Goal: Information Seeking & Learning: Learn about a topic

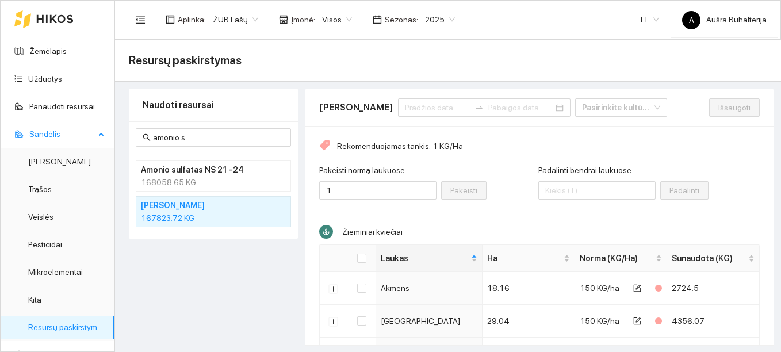
click at [49, 132] on span "Sandėlis" at bounding box center [62, 133] width 66 height 23
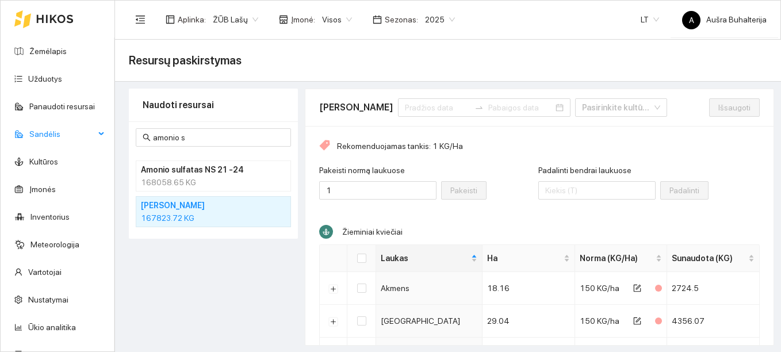
click at [49, 132] on span "Sandėlis" at bounding box center [62, 133] width 66 height 23
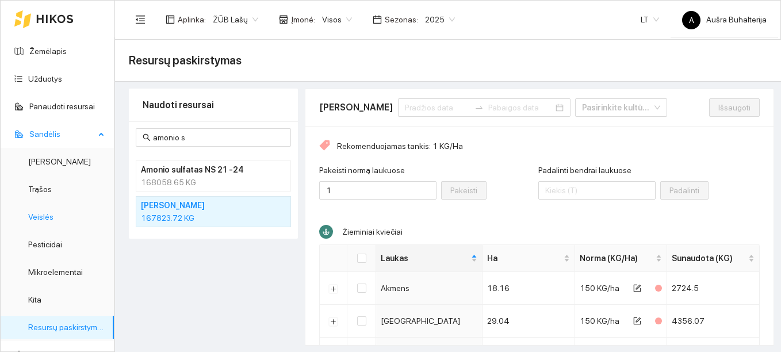
click at [41, 217] on link "Veislės" at bounding box center [40, 216] width 25 height 9
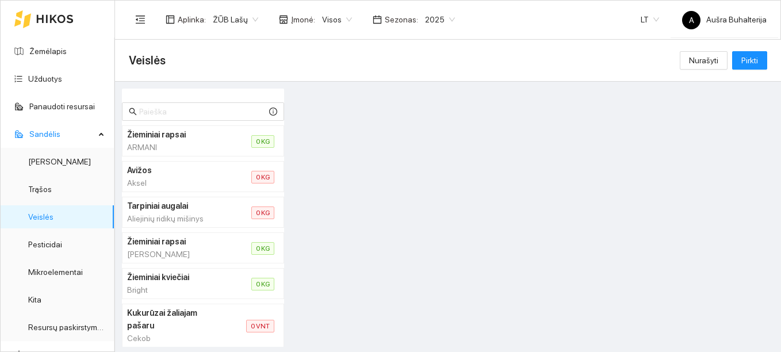
click at [173, 147] on div "ARMANI" at bounding box center [175, 147] width 97 height 13
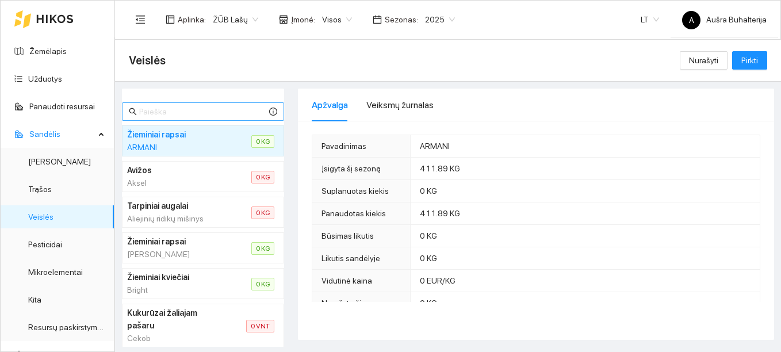
click at [168, 104] on span at bounding box center [203, 111] width 162 height 18
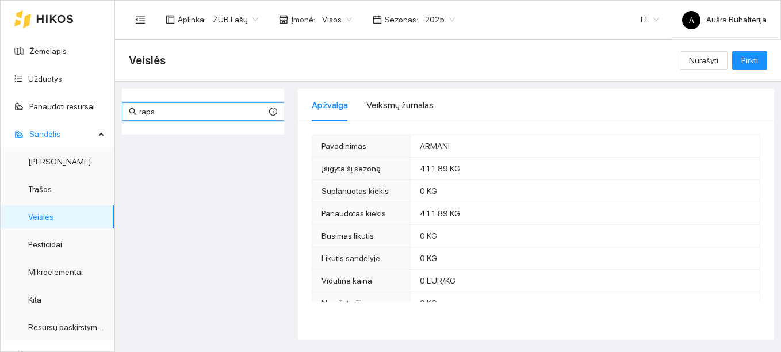
click at [201, 116] on input "raps" at bounding box center [203, 111] width 128 height 13
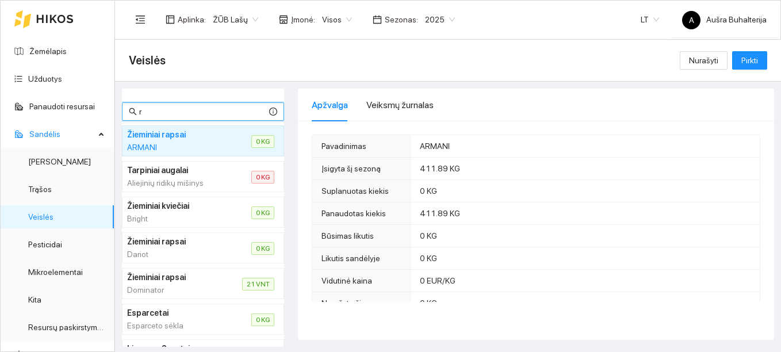
type input "r"
click at [197, 284] on div "Dominator" at bounding box center [170, 289] width 87 height 13
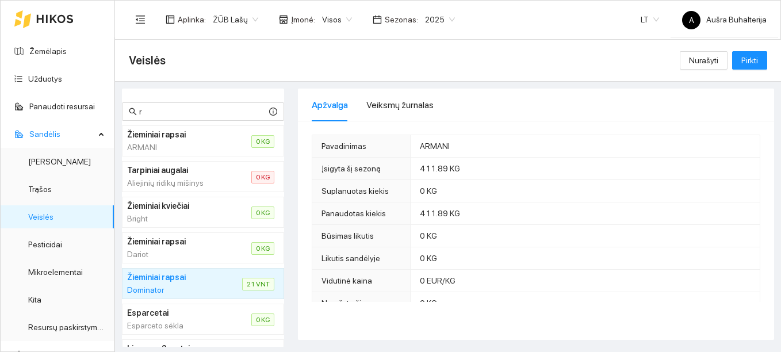
click at [197, 284] on div "Dominator" at bounding box center [170, 289] width 87 height 13
click at [156, 112] on input "r" at bounding box center [203, 111] width 128 height 13
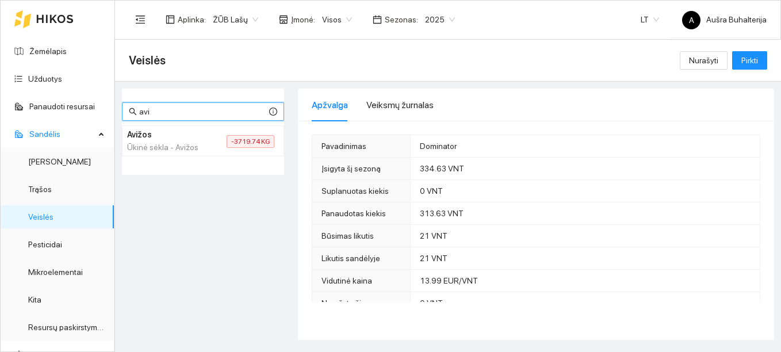
type input "avi"
click at [152, 140] on h4 "Avižos" at bounding box center [163, 134] width 72 height 13
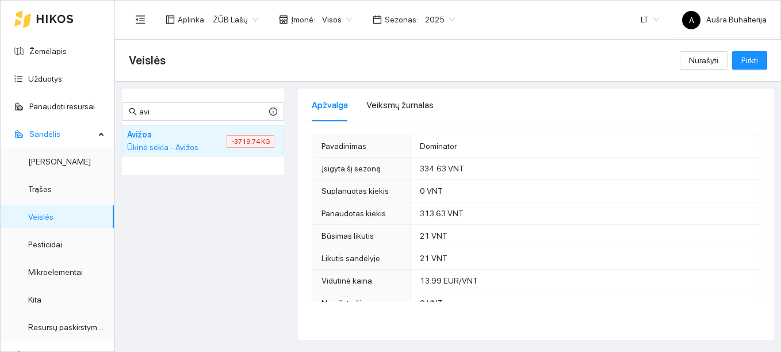
click at [177, 144] on div "Ūkinė sėkla - Avižos" at bounding box center [163, 147] width 72 height 13
drag, startPoint x: 177, startPoint y: 144, endPoint x: 219, endPoint y: 144, distance: 42.5
click at [219, 144] on li "Avižos Ūkinė sėkla - Avižos -3719.74 KG" at bounding box center [203, 140] width 162 height 31
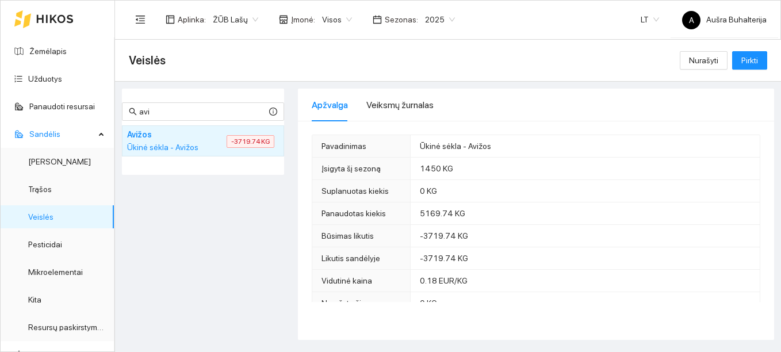
drag, startPoint x: 219, startPoint y: 144, endPoint x: 260, endPoint y: 140, distance: 41.6
click at [260, 140] on span "-3719.74 KG" at bounding box center [251, 141] width 48 height 13
click at [49, 328] on link "Resursų paskirstymas" at bounding box center [67, 327] width 78 height 9
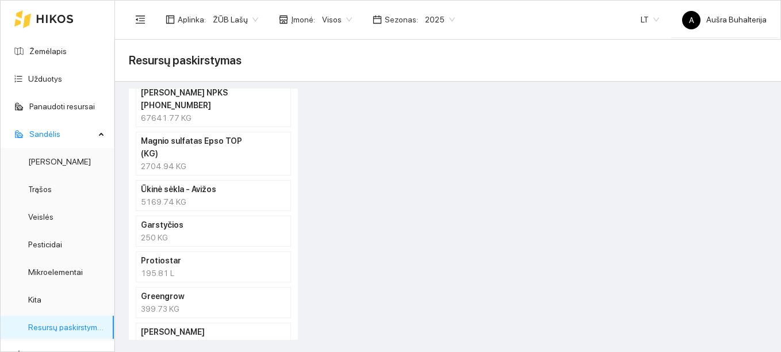
scroll to position [2162, 0]
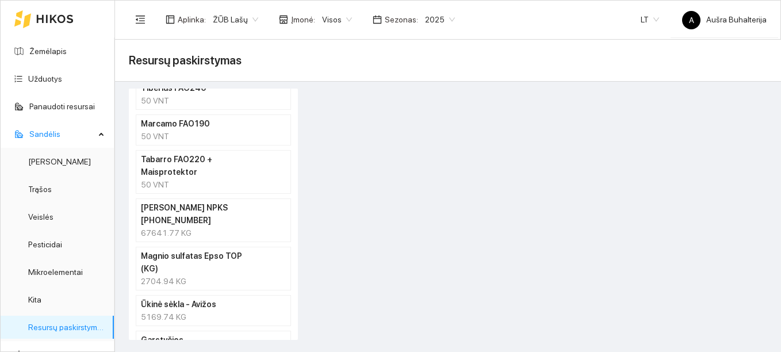
click at [191, 298] on h4 "Ūkinė sėkla - Avižos" at bounding box center [198, 304] width 115 height 13
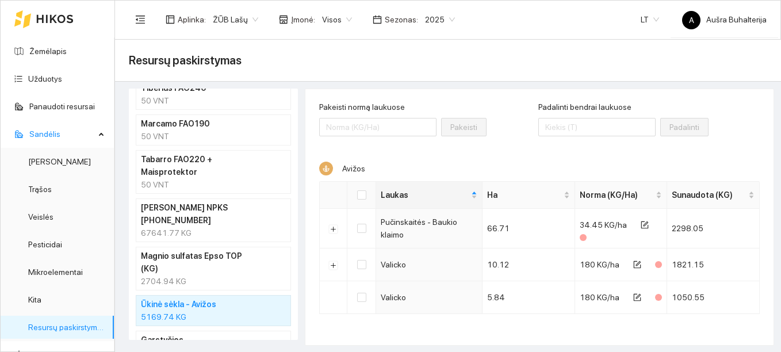
scroll to position [2277, 0]
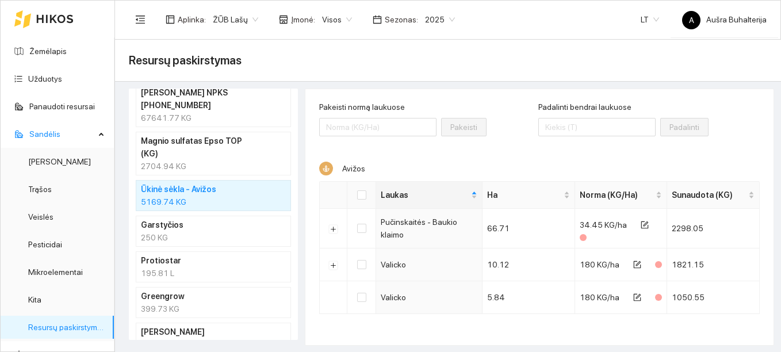
click at [195, 338] on div "860.85 T" at bounding box center [213, 344] width 145 height 13
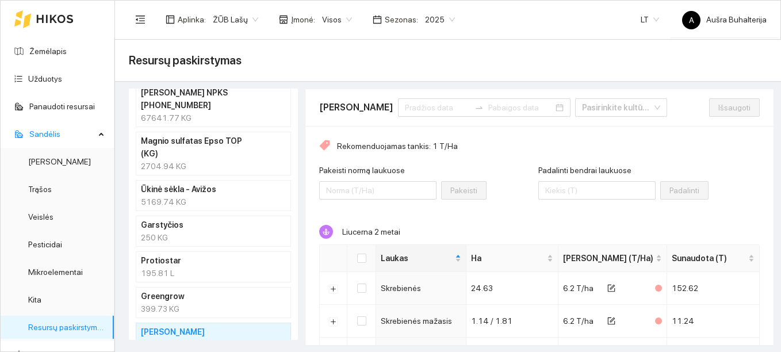
scroll to position [1, 0]
click at [195, 231] on div "250 KG" at bounding box center [213, 237] width 145 height 13
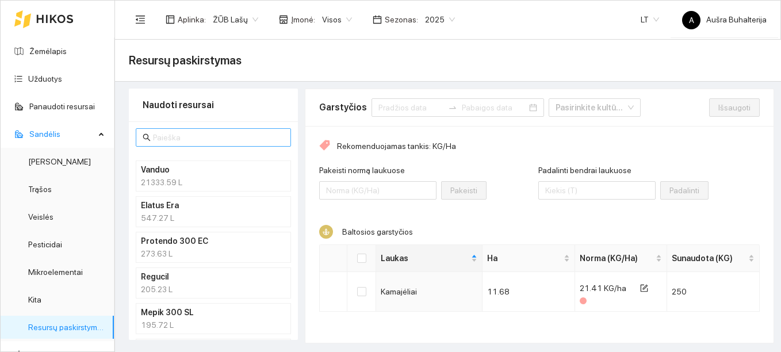
click at [193, 136] on input "text" at bounding box center [218, 137] width 131 height 13
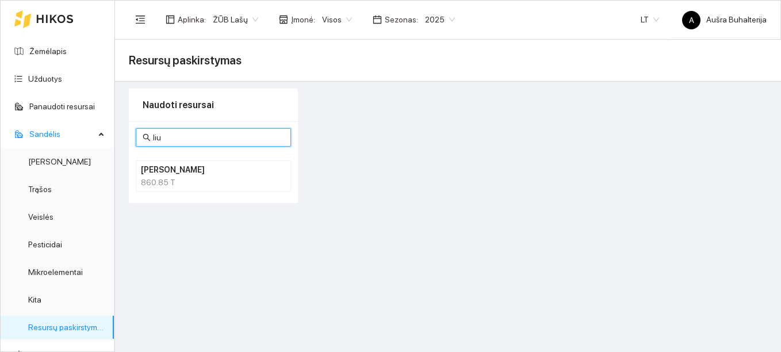
type input "liu"
click at [152, 189] on div "860.85 T" at bounding box center [213, 182] width 145 height 13
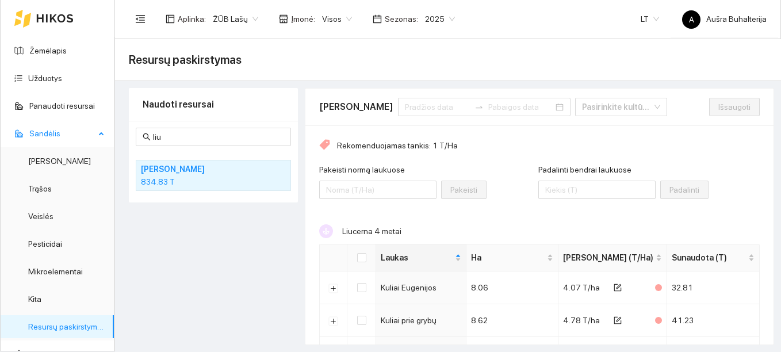
scroll to position [115, 0]
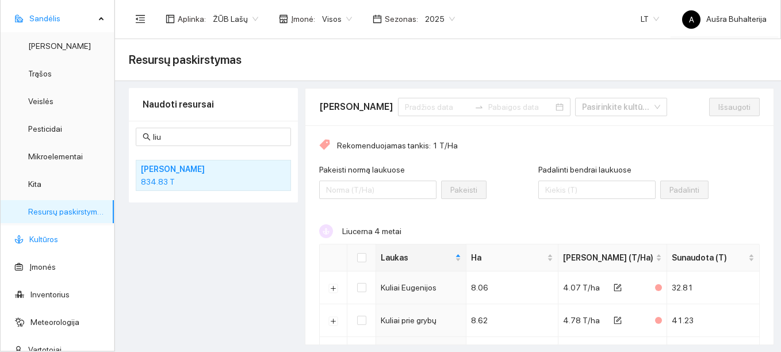
click at [40, 237] on link "Kultūros" at bounding box center [43, 239] width 29 height 9
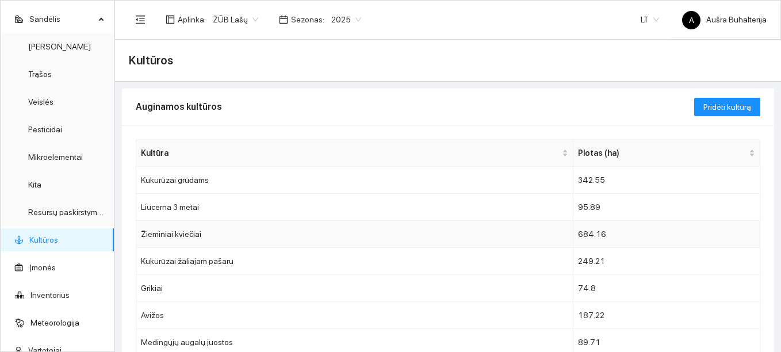
scroll to position [115, 0]
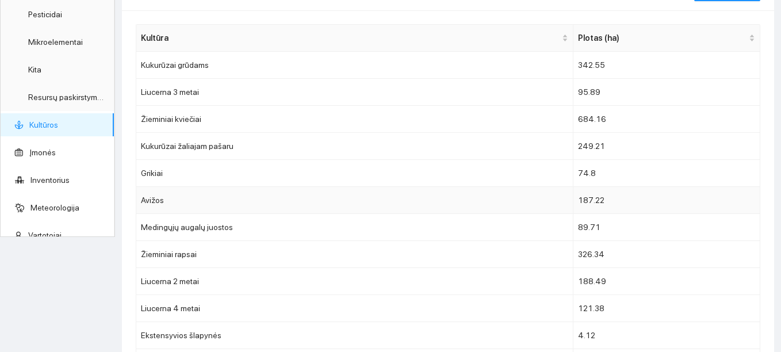
click at [175, 198] on td "Avižos" at bounding box center [354, 200] width 437 height 27
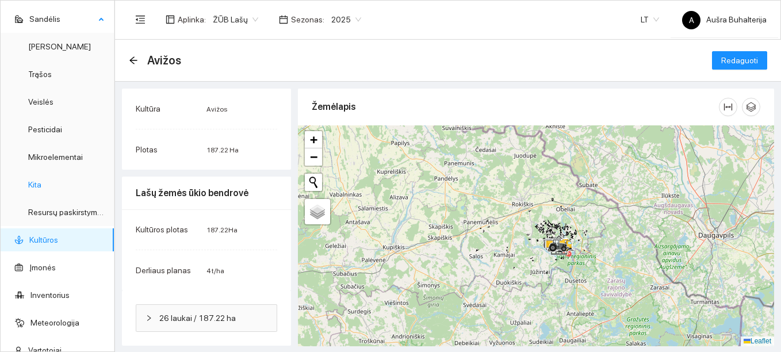
click at [39, 186] on link "Kita" at bounding box center [34, 184] width 13 height 9
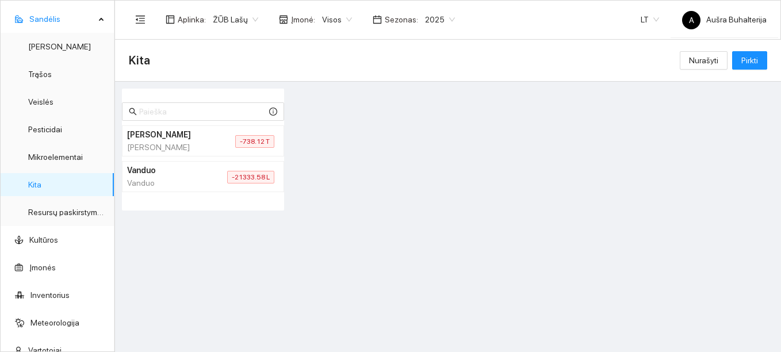
click at [147, 142] on div "[PERSON_NAME]" at bounding box center [167, 147] width 80 height 13
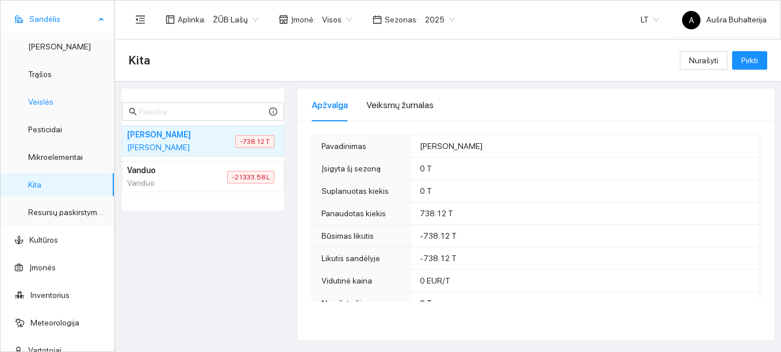
click at [47, 99] on link "Veislės" at bounding box center [40, 101] width 25 height 9
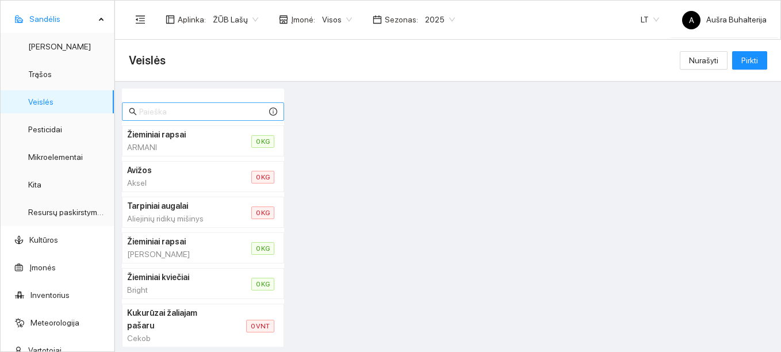
click at [162, 110] on input "text" at bounding box center [203, 111] width 128 height 13
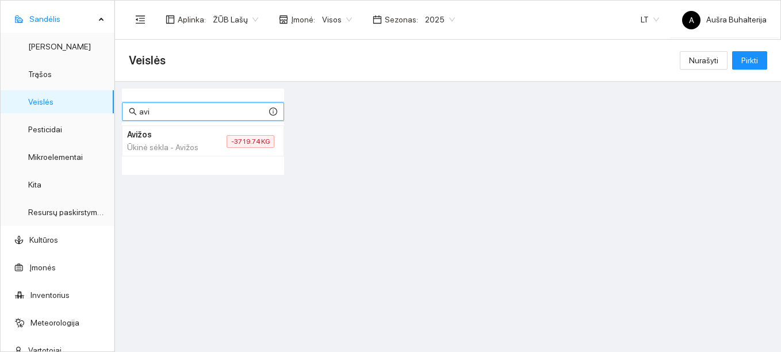
click at [141, 132] on h4 "Avižos" at bounding box center [163, 134] width 72 height 13
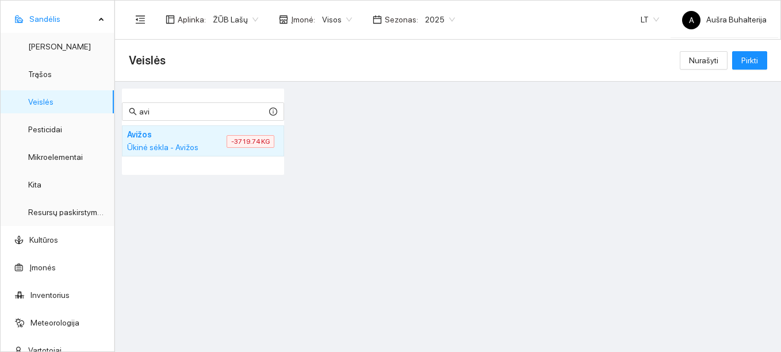
click at [141, 132] on h4 "Avižos" at bounding box center [163, 134] width 72 height 13
drag, startPoint x: 141, startPoint y: 132, endPoint x: 186, endPoint y: 133, distance: 44.3
click at [186, 133] on h4 "Avižos" at bounding box center [163, 134] width 72 height 13
click at [200, 140] on li "Avižos Ūkinė sėkla - Avižos -3719.74 KG" at bounding box center [203, 140] width 162 height 31
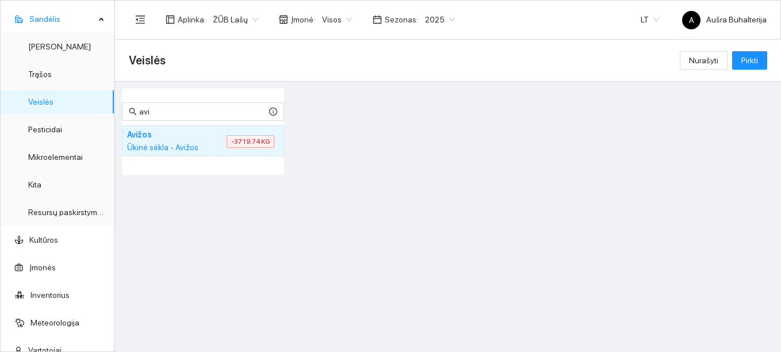
click at [232, 141] on span "-3719.74 KG" at bounding box center [251, 141] width 48 height 13
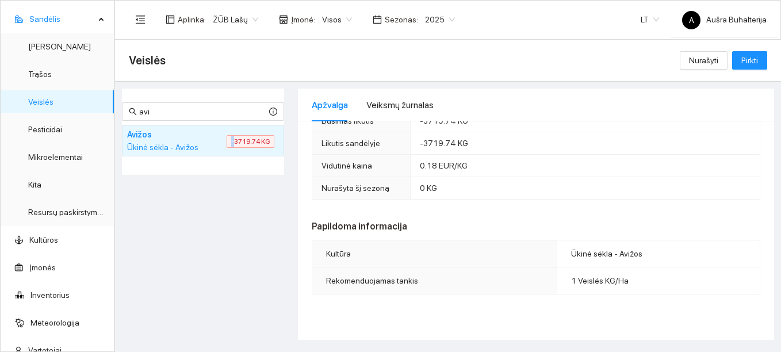
scroll to position [57, 0]
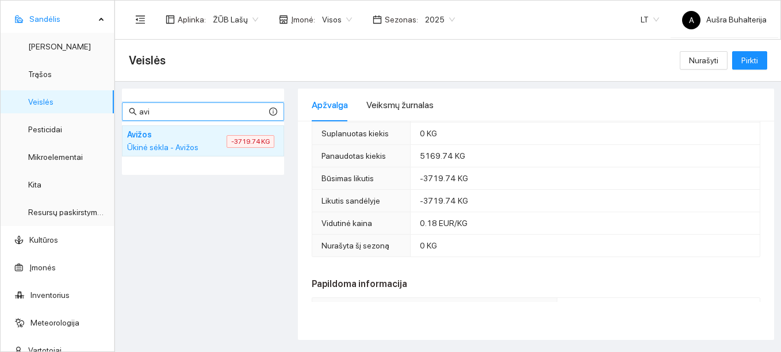
drag, startPoint x: 196, startPoint y: 112, endPoint x: 125, endPoint y: 112, distance: 71.3
click at [125, 112] on span "avi" at bounding box center [203, 111] width 162 height 18
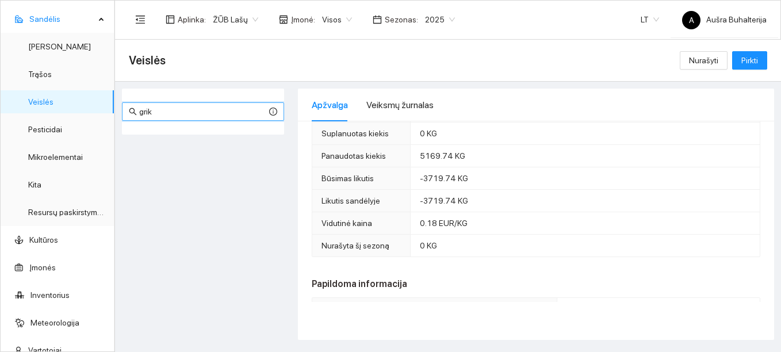
type input "grik"
click at [37, 43] on link "[PERSON_NAME]" at bounding box center [59, 46] width 63 height 9
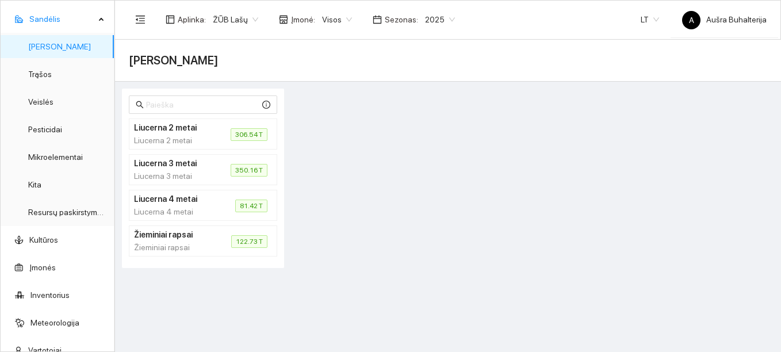
scroll to position [57, 0]
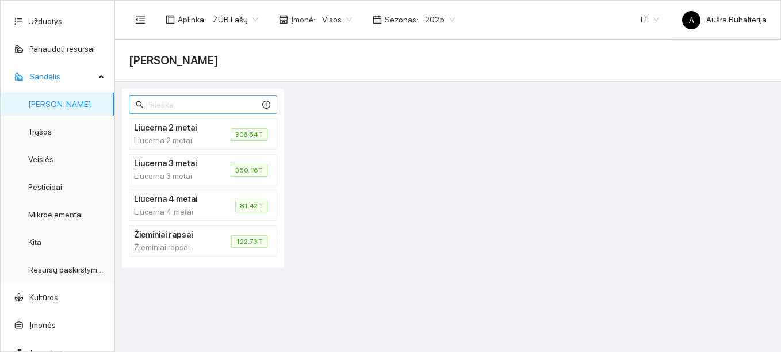
click at [169, 103] on input "text" at bounding box center [203, 104] width 114 height 13
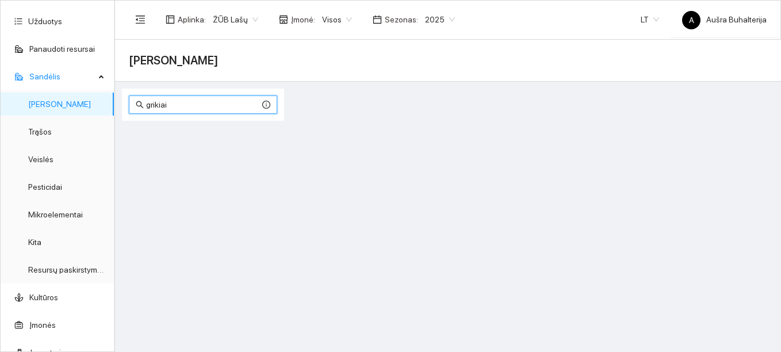
type input "grikiai"
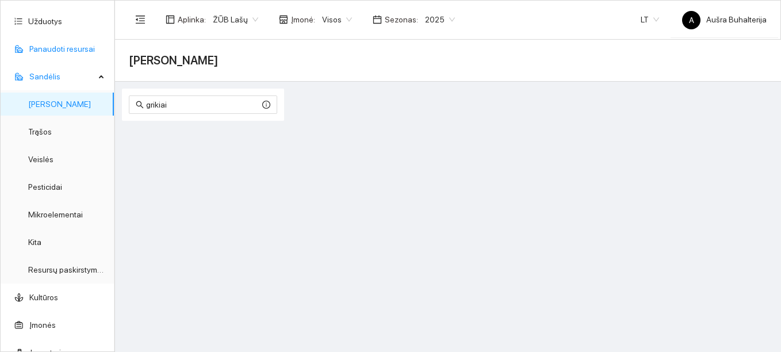
click at [49, 44] on link "Panaudoti resursai" at bounding box center [62, 48] width 66 height 9
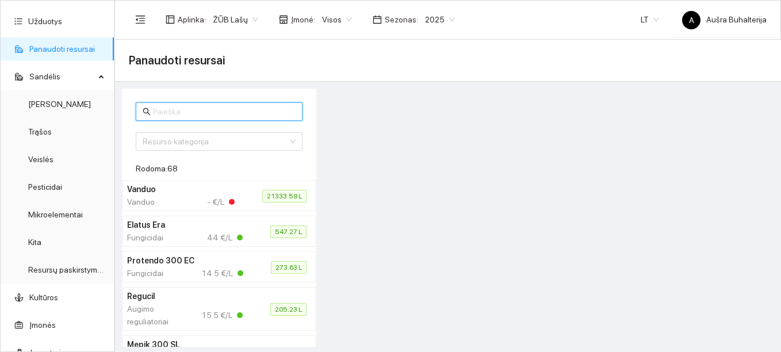
click at [202, 114] on input "text" at bounding box center [224, 111] width 143 height 13
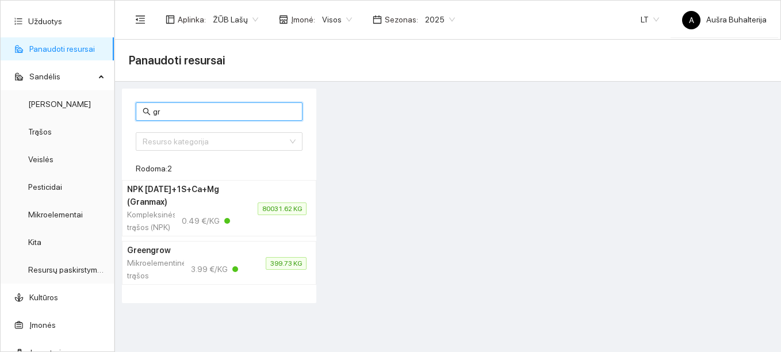
type input "g"
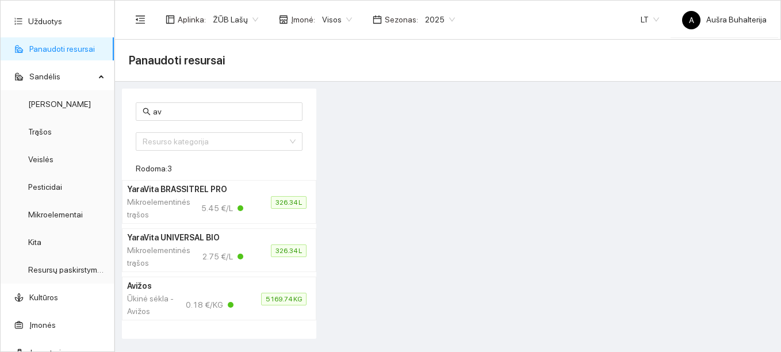
click at [164, 302] on div "Ūkinė sėkla - Avižos" at bounding box center [153, 304] width 52 height 25
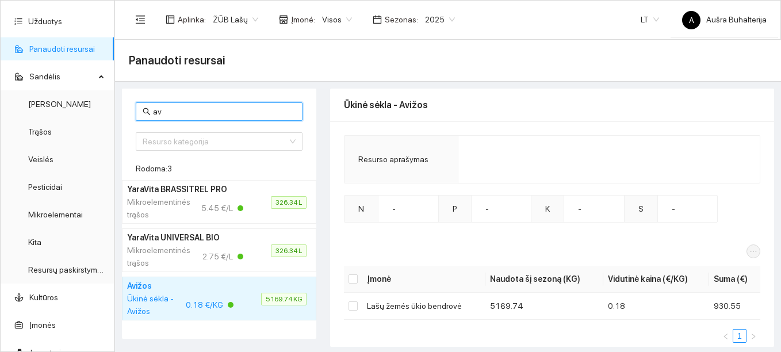
click at [164, 105] on input "av" at bounding box center [224, 111] width 143 height 13
type input "a"
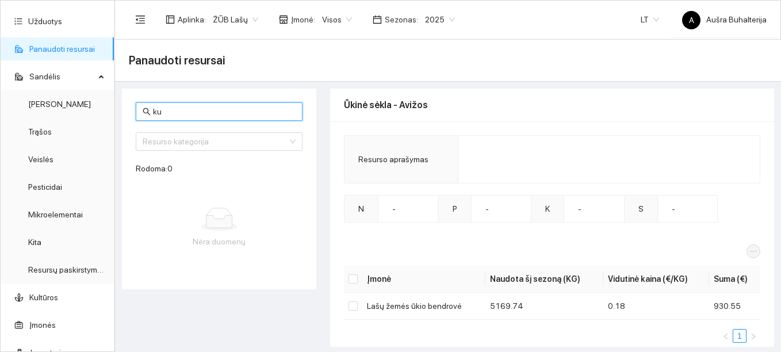
type input "ku"
click at [169, 138] on div "Resurso kategorija" at bounding box center [219, 141] width 167 height 18
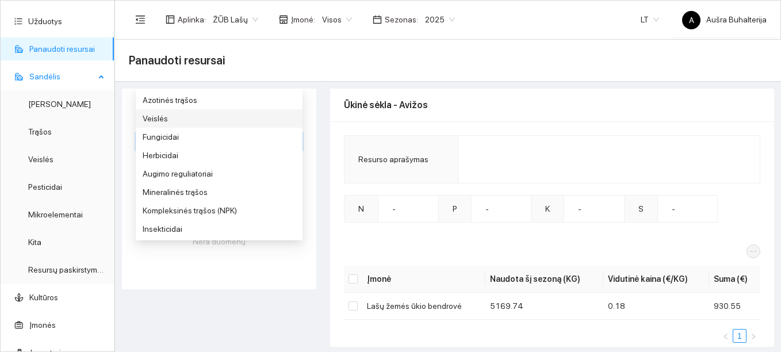
click at [42, 75] on span "Sandėlis" at bounding box center [62, 76] width 66 height 23
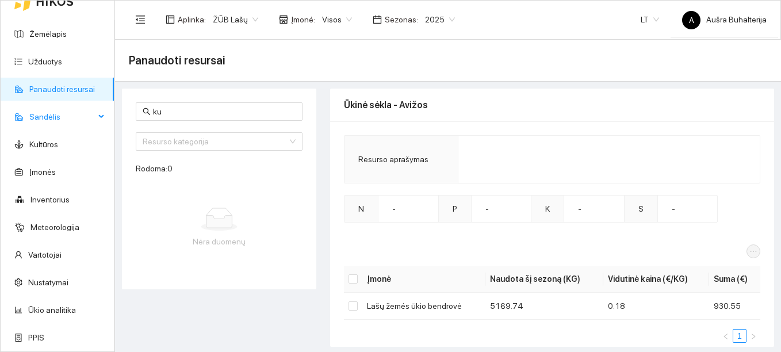
scroll to position [17, 0]
click at [47, 143] on link "Kultūros" at bounding box center [43, 144] width 29 height 9
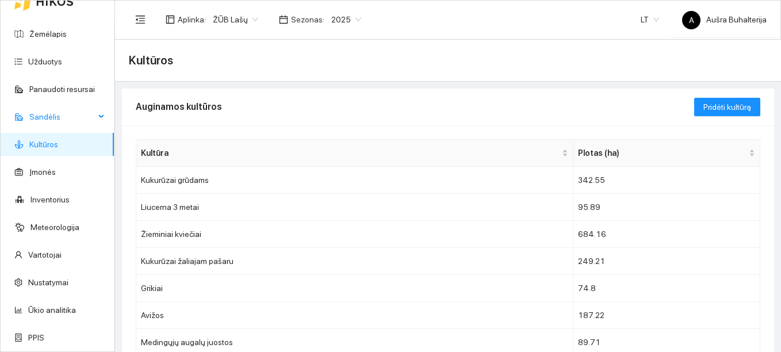
click at [99, 117] on icon at bounding box center [102, 117] width 6 height 0
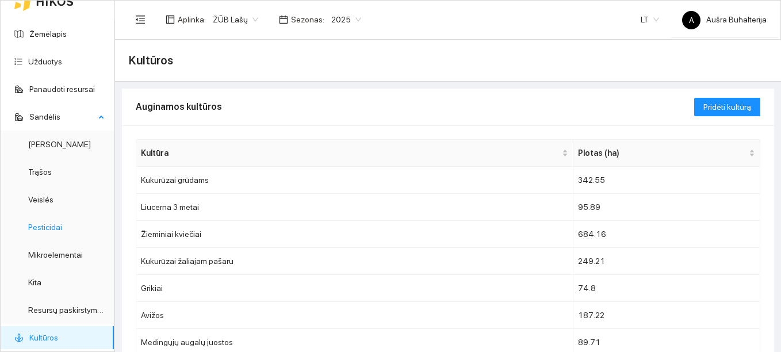
scroll to position [75, 0]
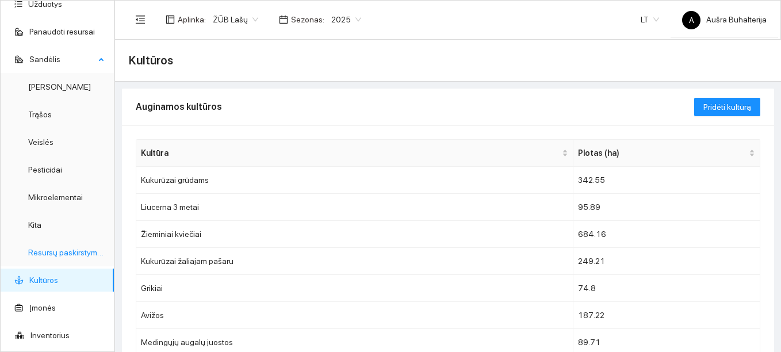
click at [65, 251] on link "Resursų paskirstymas" at bounding box center [67, 252] width 78 height 9
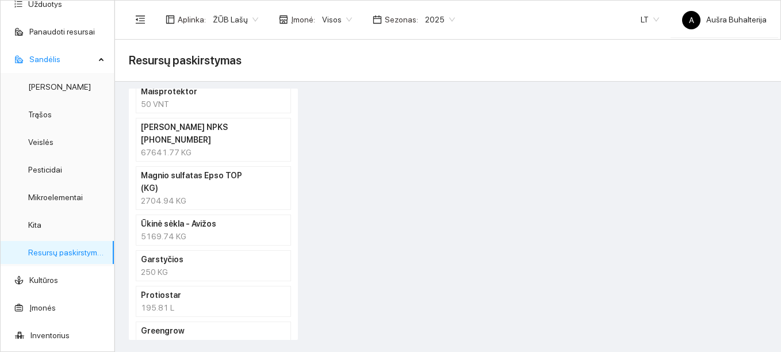
scroll to position [2277, 0]
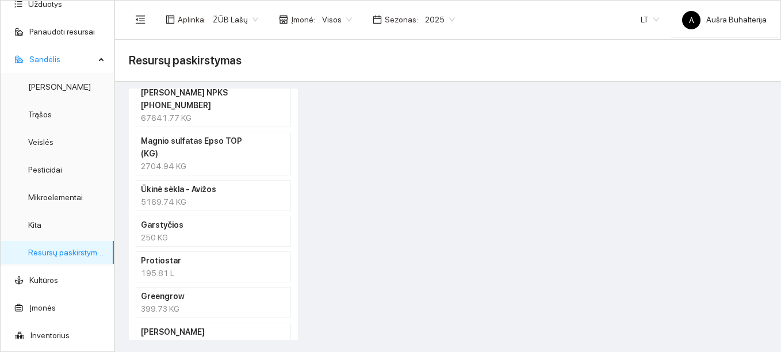
click at [172, 195] on div "5169.74 KG" at bounding box center [213, 201] width 145 height 13
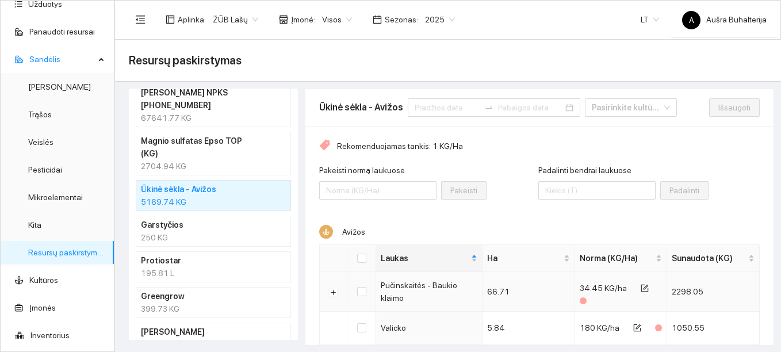
scroll to position [63, 0]
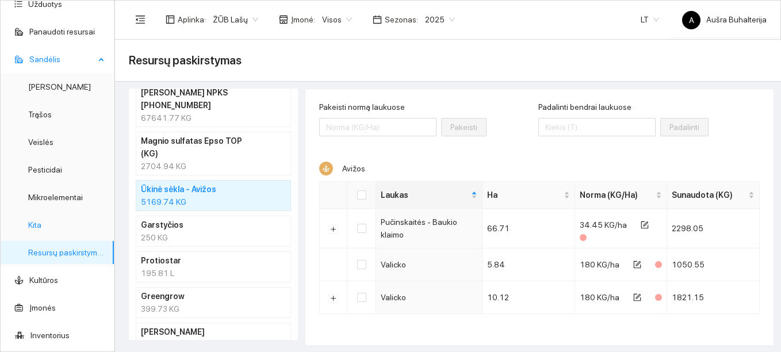
click at [41, 228] on link "Kita" at bounding box center [34, 224] width 13 height 9
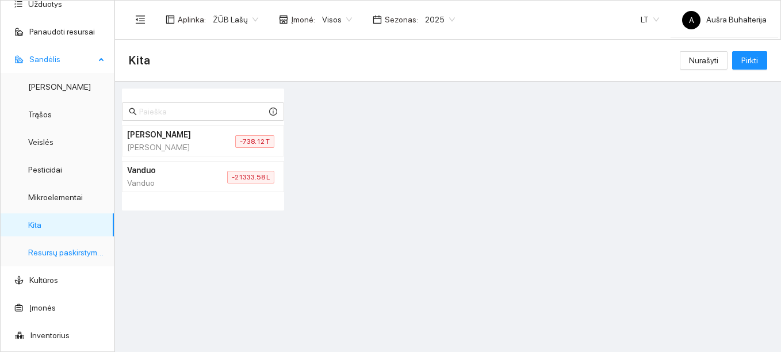
click at [56, 253] on link "Resursų paskirstymas" at bounding box center [67, 252] width 78 height 9
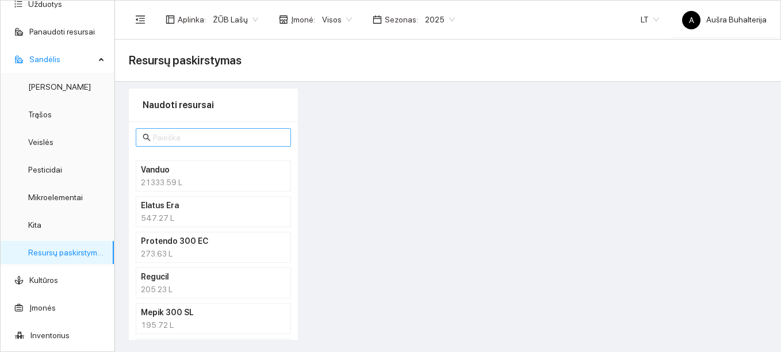
click at [167, 134] on input "text" at bounding box center [218, 137] width 131 height 13
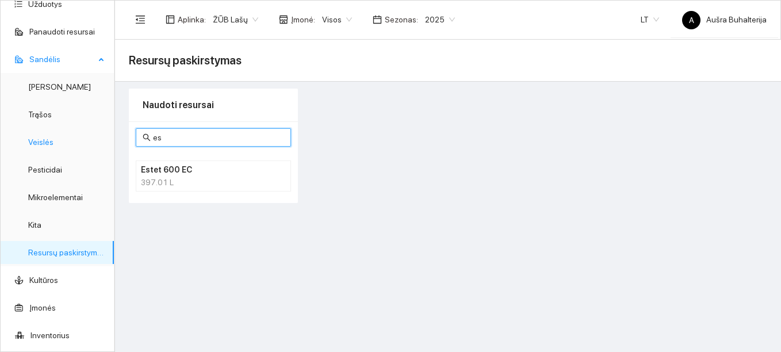
type input "es"
click at [40, 144] on link "Veislės" at bounding box center [40, 141] width 25 height 9
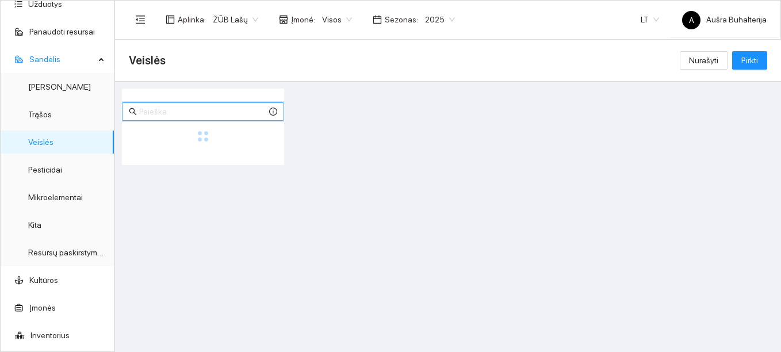
click at [151, 113] on input "text" at bounding box center [203, 111] width 128 height 13
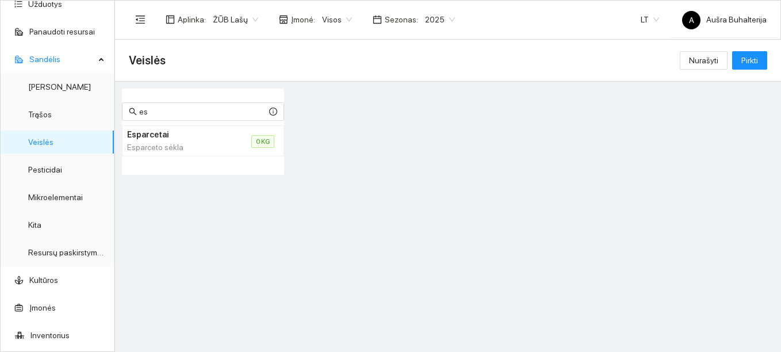
click at [159, 144] on div "Esparceto sėkla" at bounding box center [175, 147] width 97 height 13
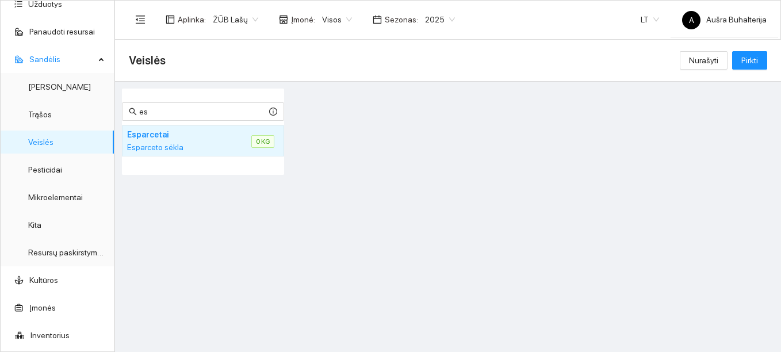
click at [159, 144] on div "Esparceto sėkla" at bounding box center [175, 147] width 97 height 13
click at [234, 142] on li "Esparcetai Esparceto sėkla 0 KG" at bounding box center [203, 140] width 162 height 31
click at [234, 141] on li "Esparcetai Esparceto sėkla 0 KG" at bounding box center [203, 140] width 162 height 31
click at [267, 140] on span "0 KG" at bounding box center [262, 141] width 23 height 13
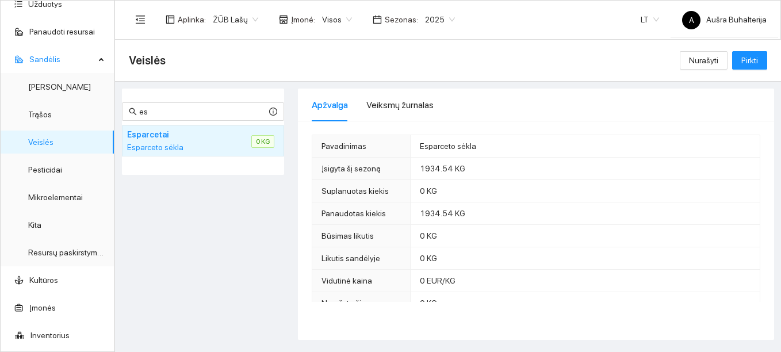
click at [427, 172] on span "1934.54 KG" at bounding box center [442, 168] width 45 height 9
click at [425, 214] on span "1934.54 KG" at bounding box center [442, 213] width 45 height 9
click at [145, 138] on h4 "Esparcetai" at bounding box center [175, 134] width 97 height 13
click at [154, 113] on input "es" at bounding box center [203, 111] width 128 height 13
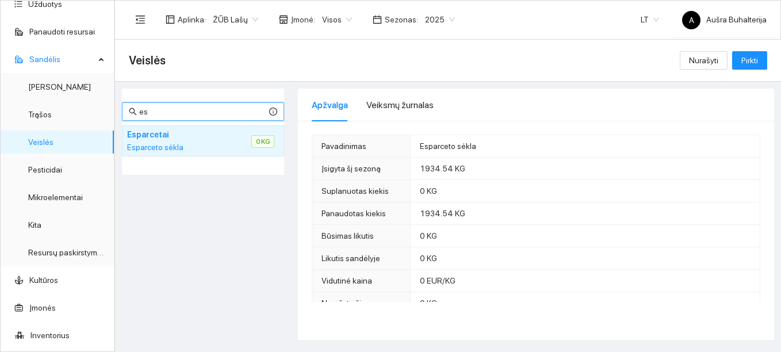
type input "e"
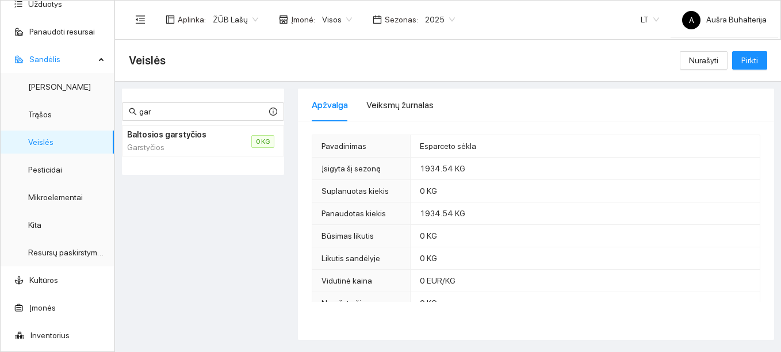
click at [179, 137] on h4 "Baltosios garstyčios" at bounding box center [175, 134] width 97 height 13
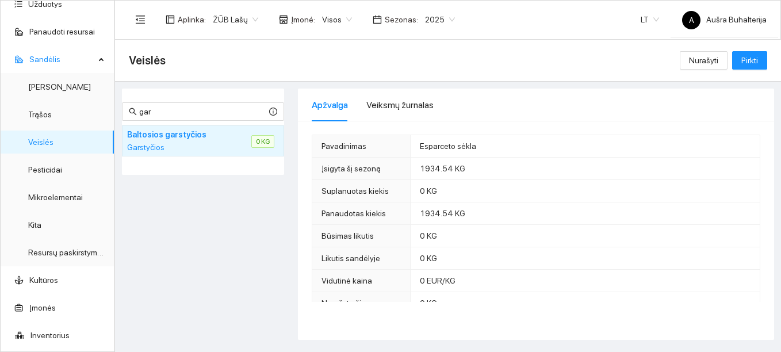
click at [179, 137] on h4 "Baltosios garstyčios" at bounding box center [175, 134] width 97 height 13
click at [266, 141] on span "0 KG" at bounding box center [262, 141] width 23 height 13
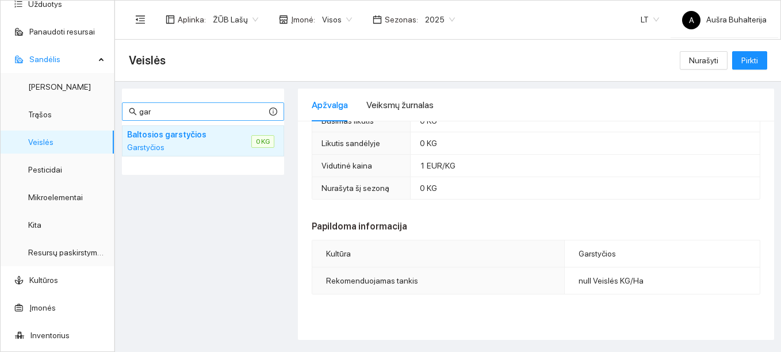
click at [168, 110] on input "gar" at bounding box center [203, 111] width 128 height 13
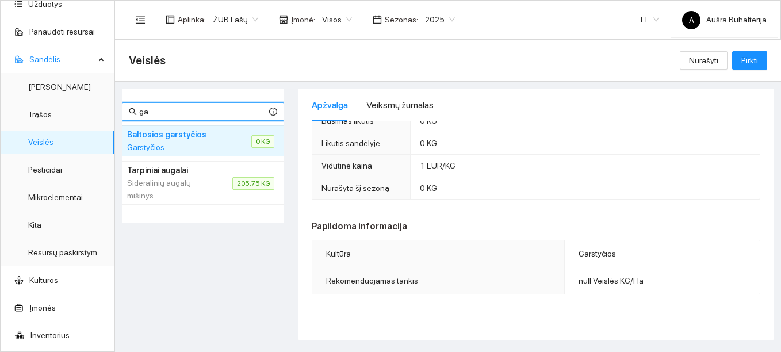
type input "g"
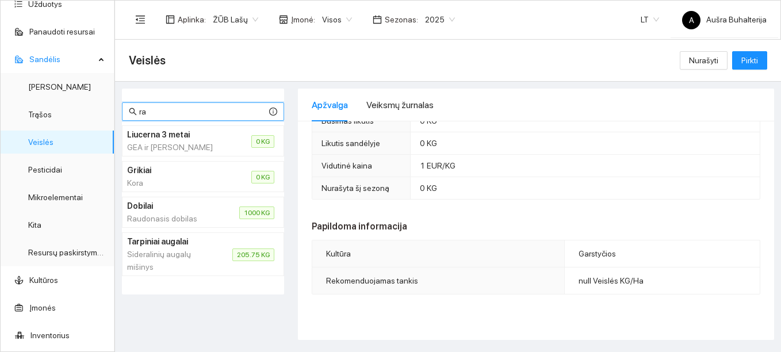
type input "ra"
click at [53, 283] on link "Kultūros" at bounding box center [43, 279] width 29 height 9
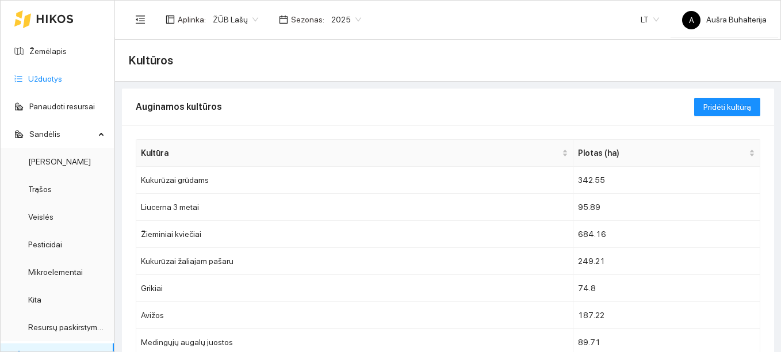
click at [48, 79] on link "Užduotys" at bounding box center [45, 78] width 34 height 9
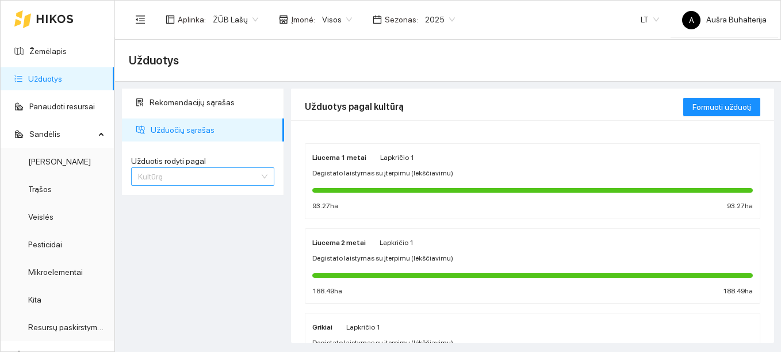
click at [185, 178] on span "Kultūrą" at bounding box center [202, 176] width 129 height 17
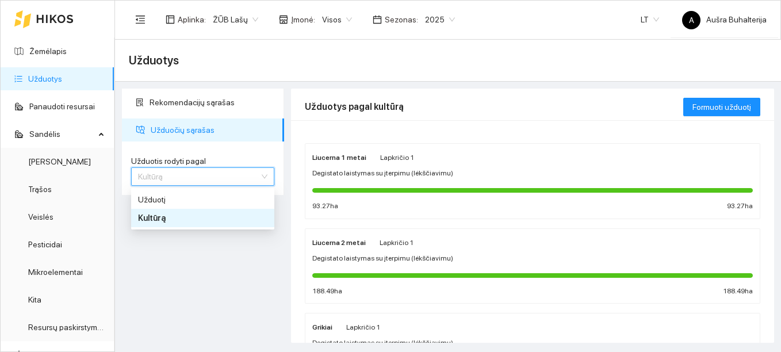
click at [178, 224] on div "Kultūrą" at bounding box center [202, 218] width 129 height 13
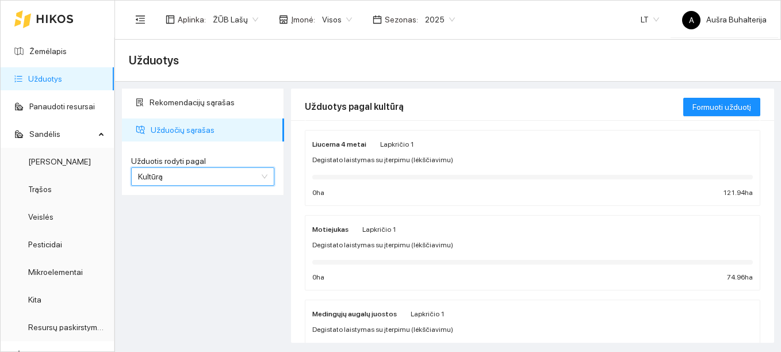
scroll to position [977, 0]
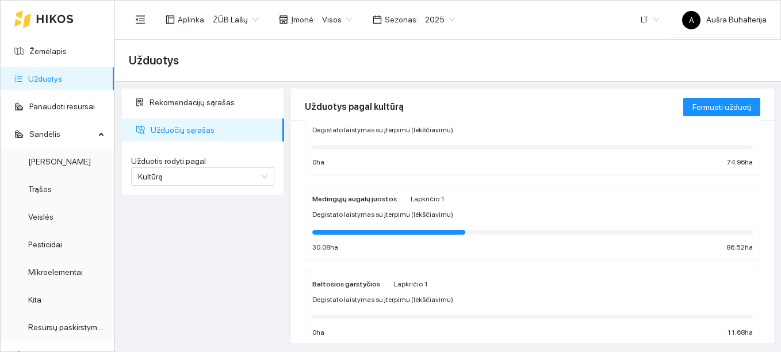
click at [377, 195] on strong "Medingųjų augalų juostos" at bounding box center [354, 199] width 85 height 8
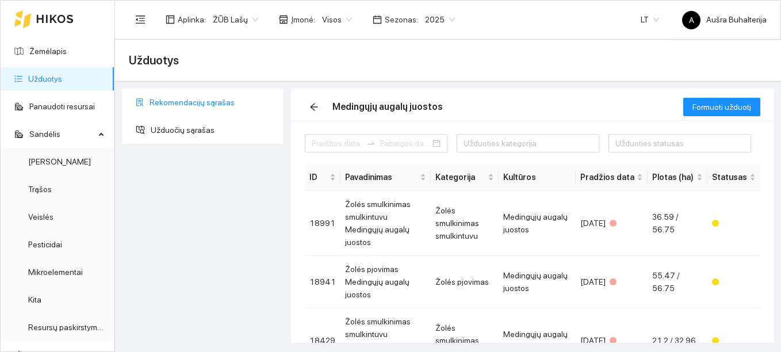
click at [191, 97] on span "Rekomendacijų sąrašas" at bounding box center [211, 102] width 125 height 23
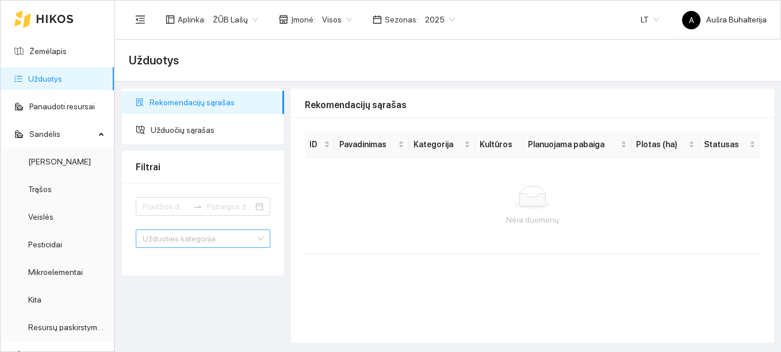
click at [245, 240] on div "Užduoties kategorija" at bounding box center [203, 238] width 135 height 18
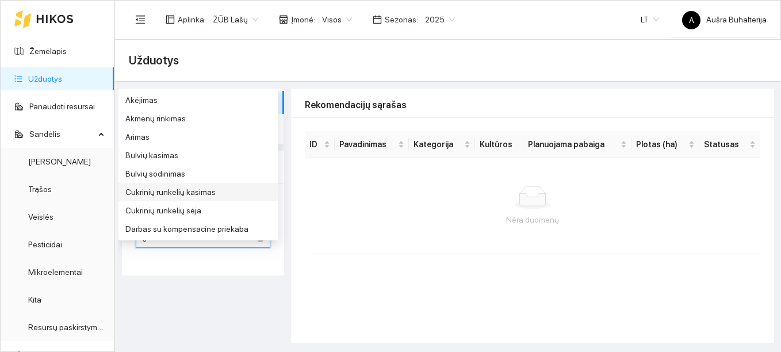
type input "sė"
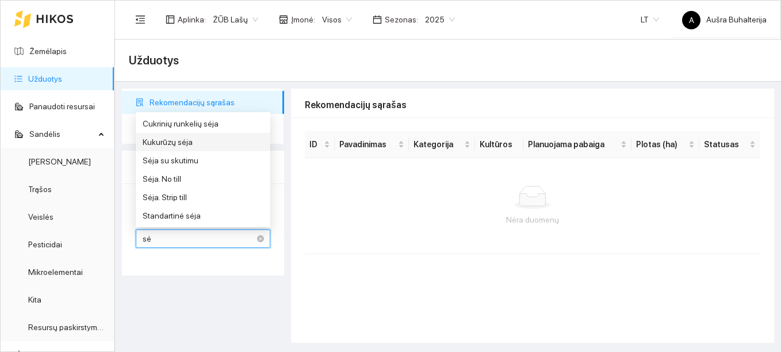
click at [171, 142] on div "Kukurūzų sėja" at bounding box center [203, 142] width 121 height 13
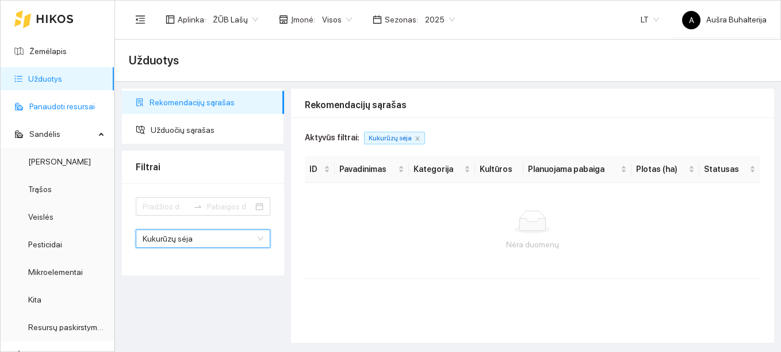
click at [50, 106] on link "Panaudoti resursai" at bounding box center [62, 106] width 66 height 9
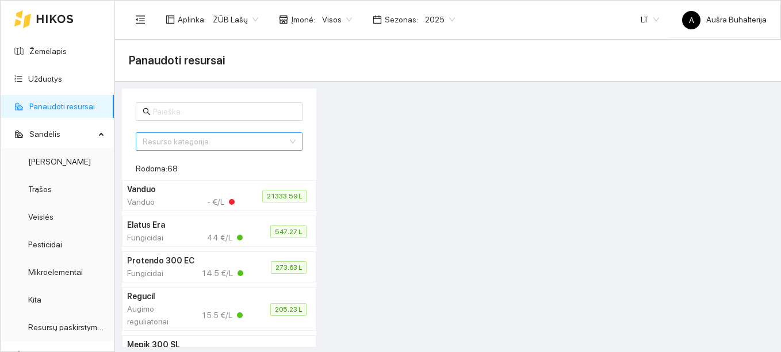
click at [194, 142] on input "search" at bounding box center [215, 141] width 145 height 17
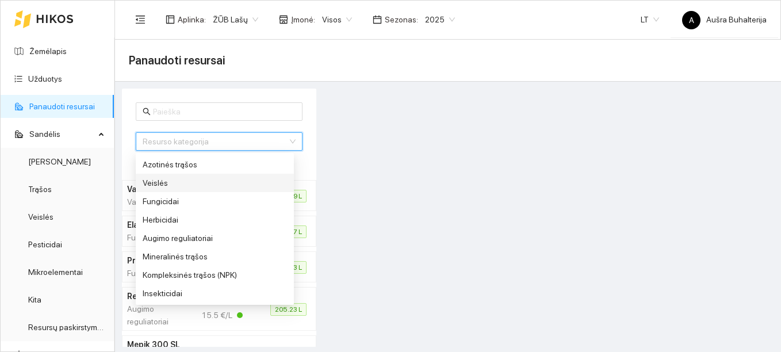
click at [154, 180] on div "Veislės" at bounding box center [215, 183] width 144 height 13
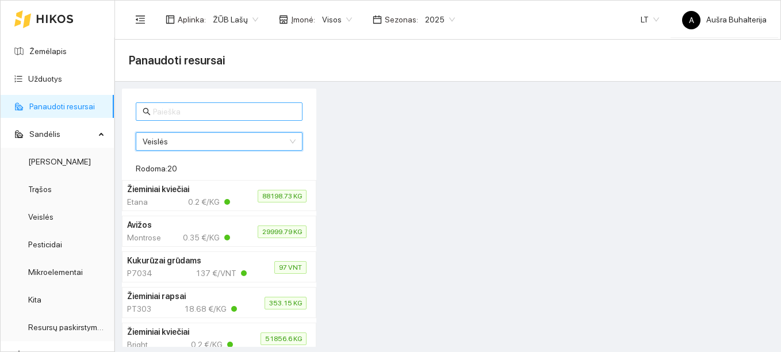
click at [181, 111] on input "text" at bounding box center [224, 111] width 143 height 13
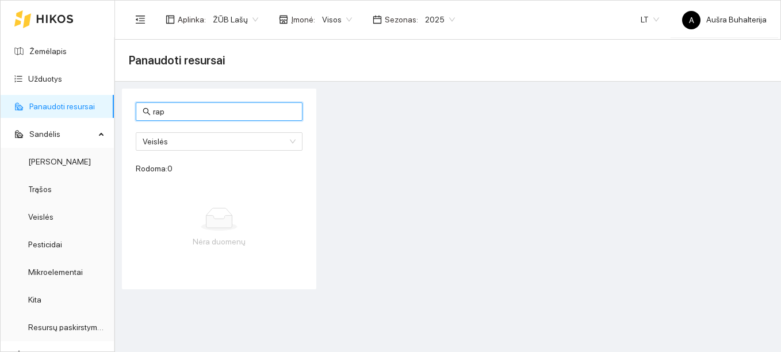
click at [181, 111] on input "rap" at bounding box center [224, 111] width 143 height 13
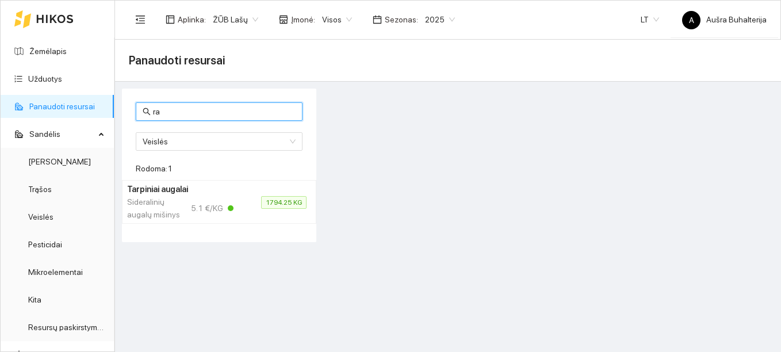
type input "r"
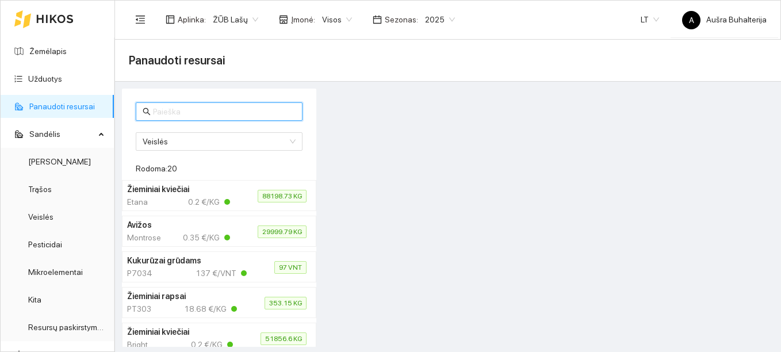
click at [151, 191] on h4 "Žieminiai kviečiai" at bounding box center [178, 189] width 103 height 13
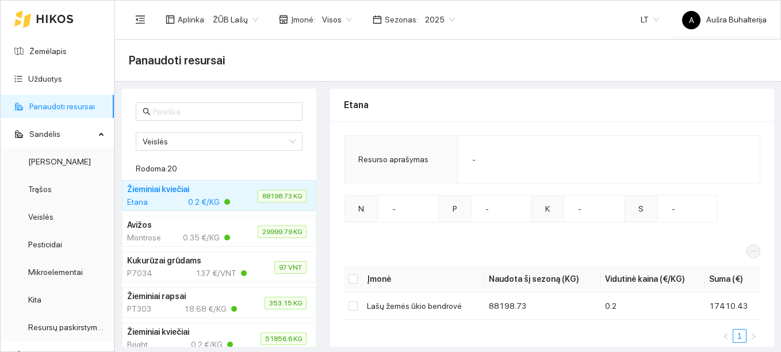
scroll to position [19, 0]
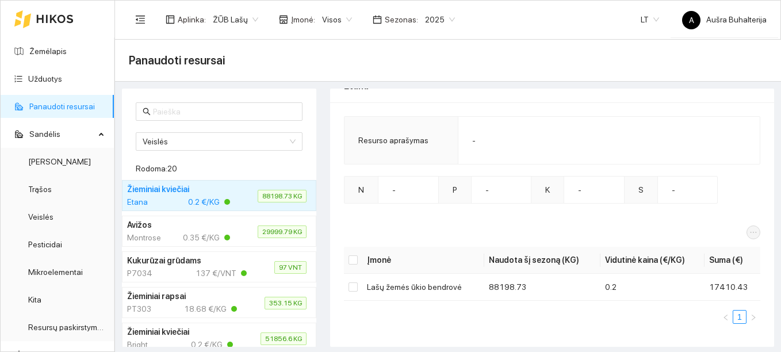
click at [160, 239] on div "Montrose" at bounding box center [148, 237] width 43 height 13
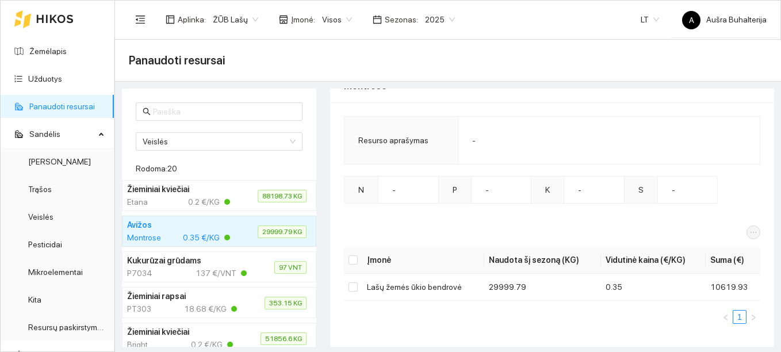
click at [156, 264] on h4 "Kukurūzai grūdams" at bounding box center [184, 260] width 115 height 13
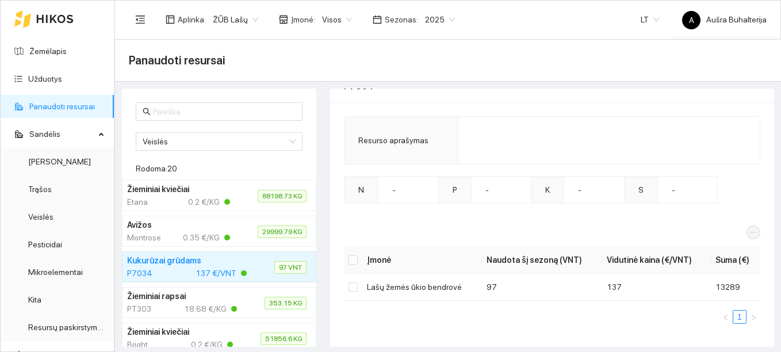
click at [154, 300] on h4 "Žieminiai rapsai" at bounding box center [182, 296] width 110 height 13
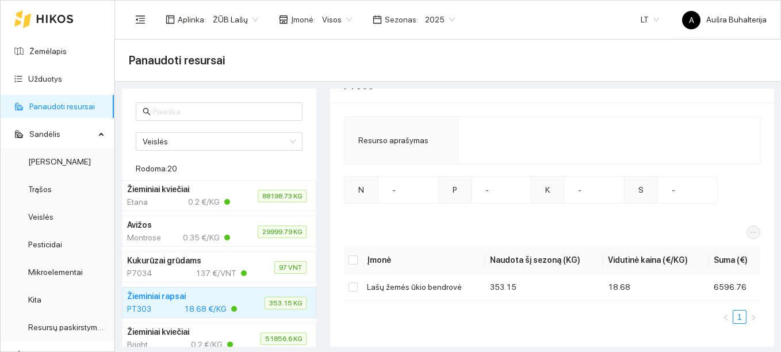
click at [270, 302] on span "353.15 KG" at bounding box center [285, 303] width 42 height 13
drag, startPoint x: 270, startPoint y: 302, endPoint x: 227, endPoint y: 302, distance: 43.1
click at [227, 302] on h4 "Žieminiai rapsai" at bounding box center [182, 296] width 110 height 13
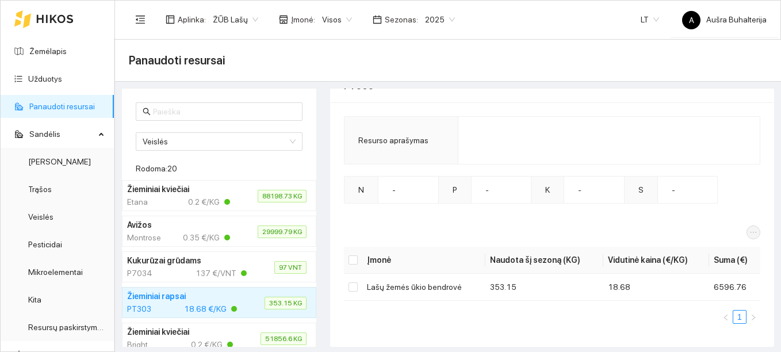
click at [227, 302] on h4 "Žieminiai rapsai" at bounding box center [182, 296] width 110 height 13
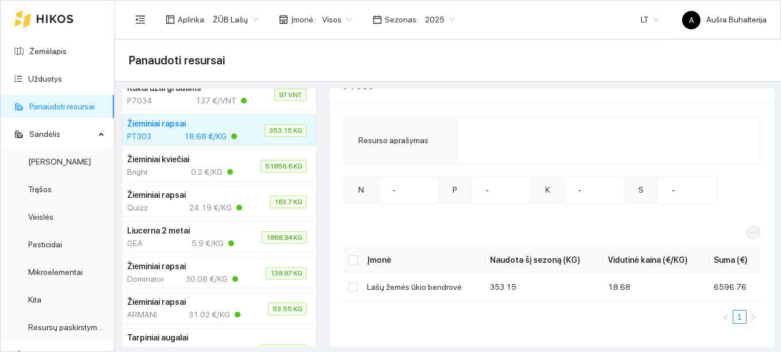
scroll to position [287, 0]
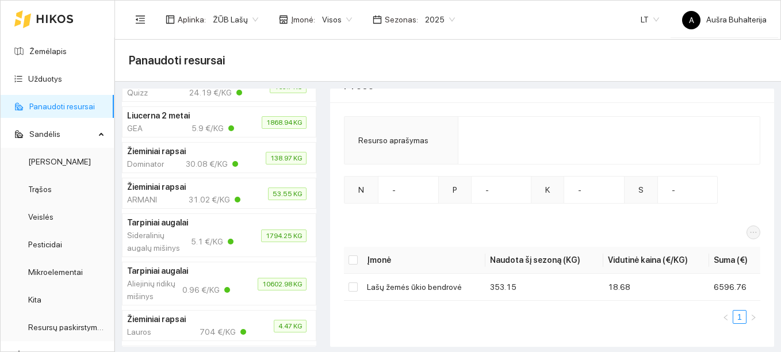
click at [181, 277] on h4 "Tarpiniai augalai" at bounding box center [178, 270] width 103 height 13
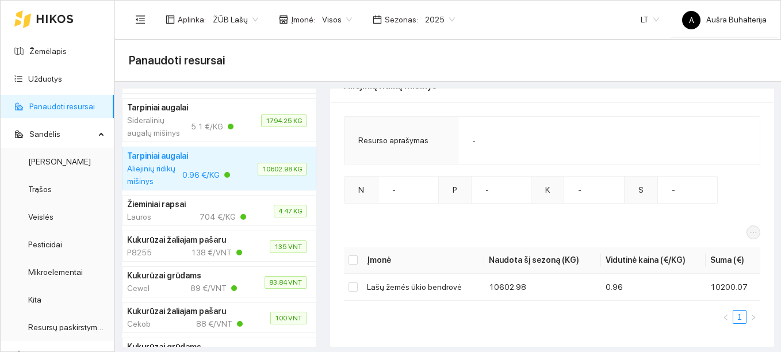
scroll to position [517, 0]
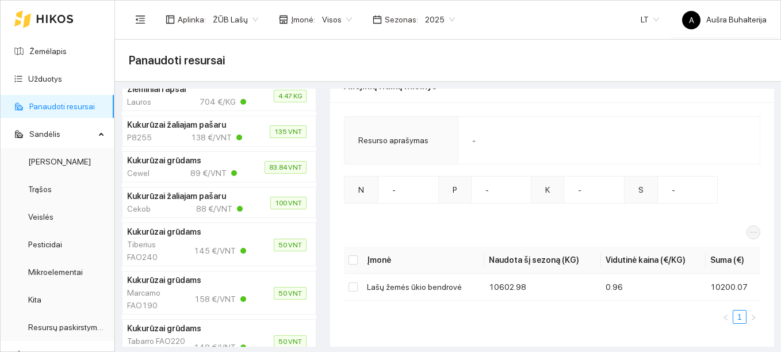
click at [148, 312] on div "Marcamo FAO190" at bounding box center [157, 298] width 60 height 25
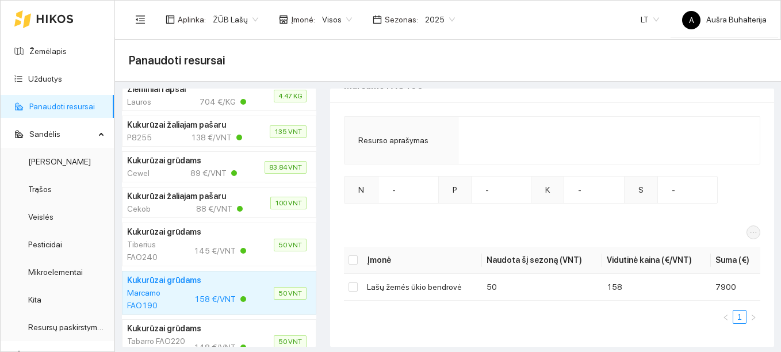
scroll to position [661, 0]
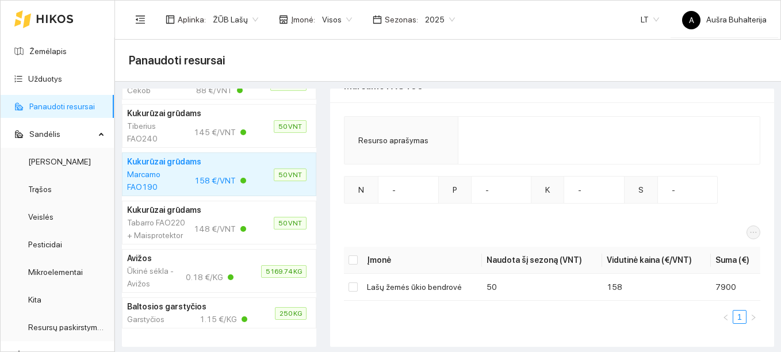
click at [144, 273] on div "Ūkinė sėkla - Avižos" at bounding box center [153, 276] width 52 height 25
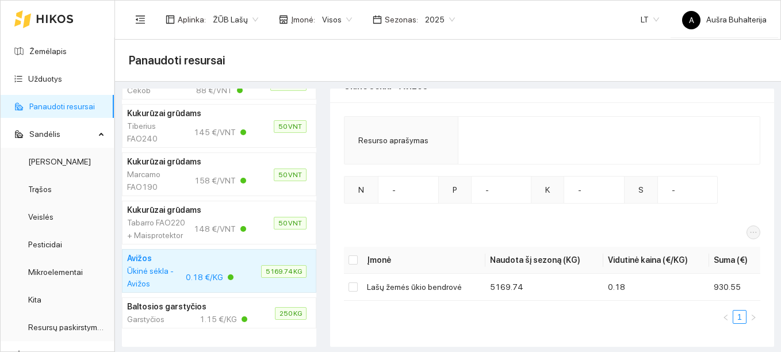
click at [159, 310] on h4 "Baltosios garstyčios" at bounding box center [184, 306] width 115 height 13
